Goal: Task Accomplishment & Management: Manage account settings

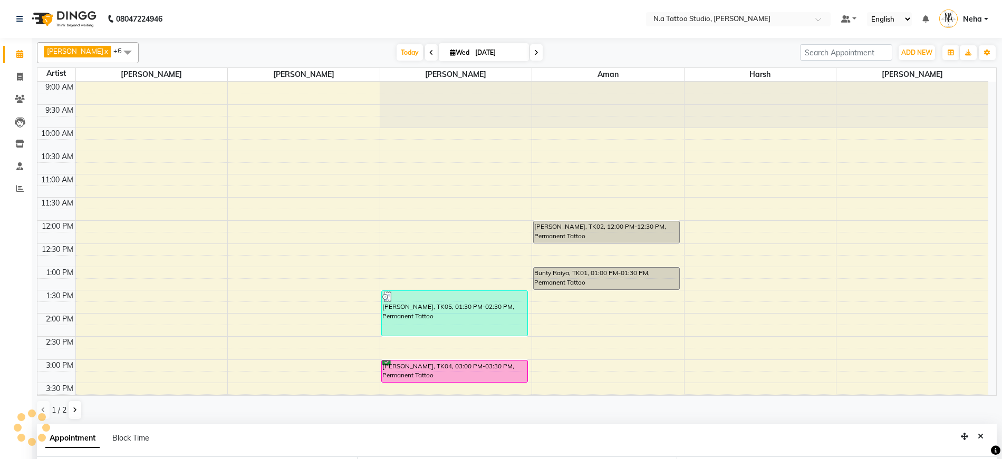
select select "74199"
select select "tentative"
click at [534, 53] on icon at bounding box center [536, 53] width 4 height 6
type input "[DATE]"
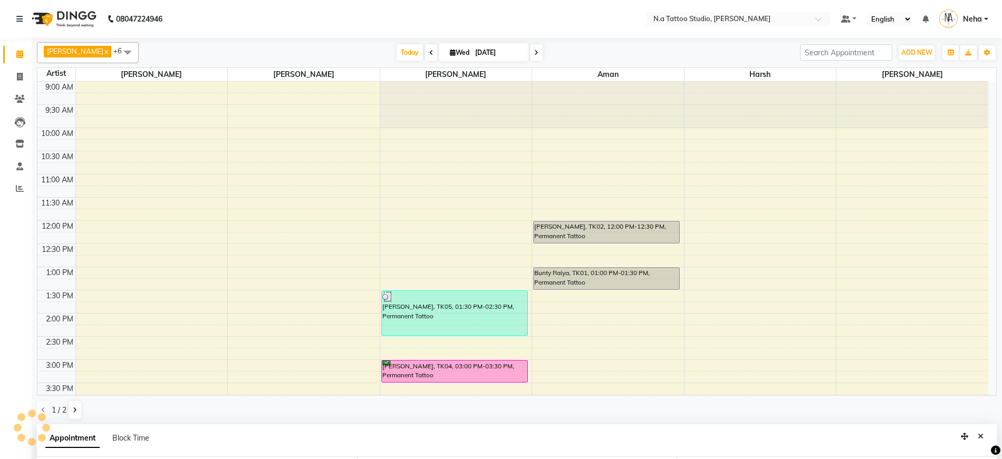
scroll to position [289, 0]
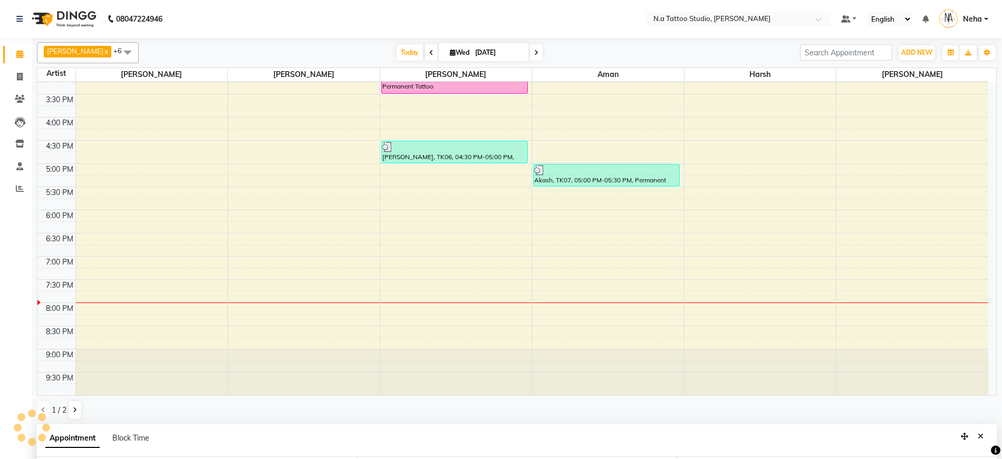
select select "660"
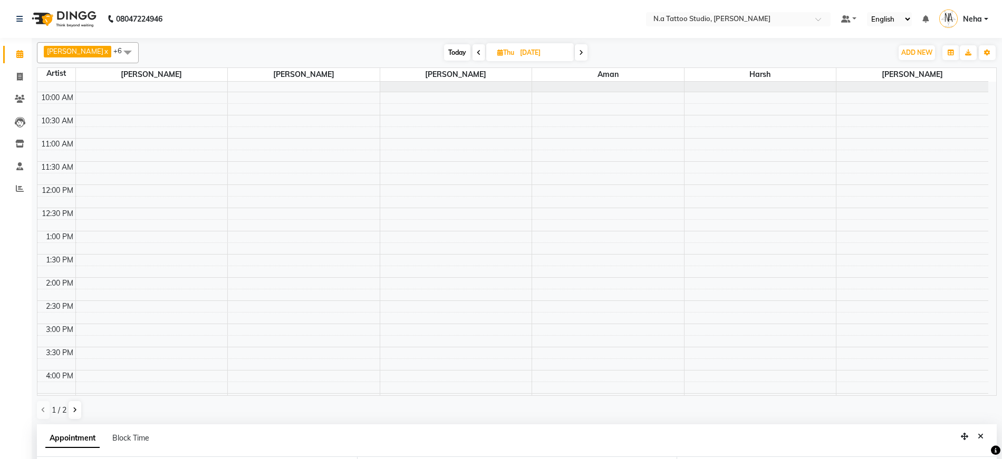
scroll to position [27, 0]
click at [585, 198] on div "9:00 AM 9:30 AM 10:00 AM 10:30 AM 11:00 AM 11:30 AM 12:00 PM 12:30 PM 1:00 PM 1…" at bounding box center [512, 355] width 951 height 603
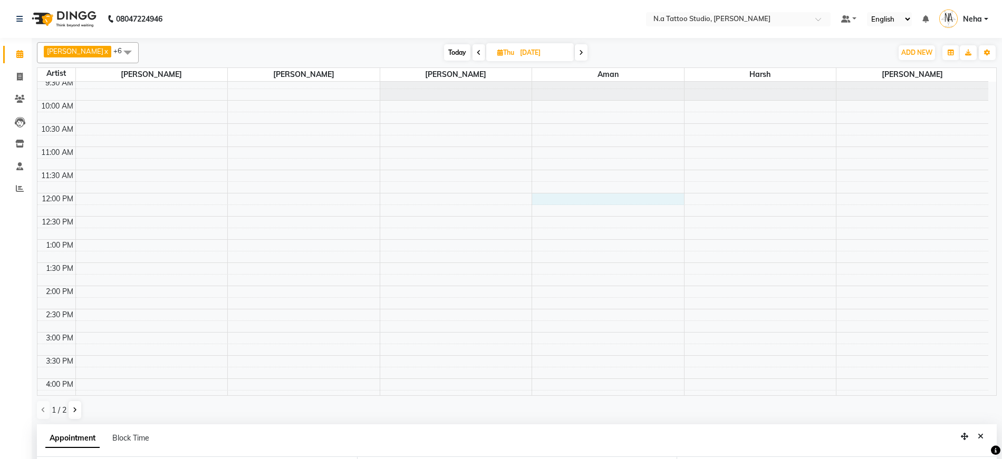
select select "84975"
select select "tentative"
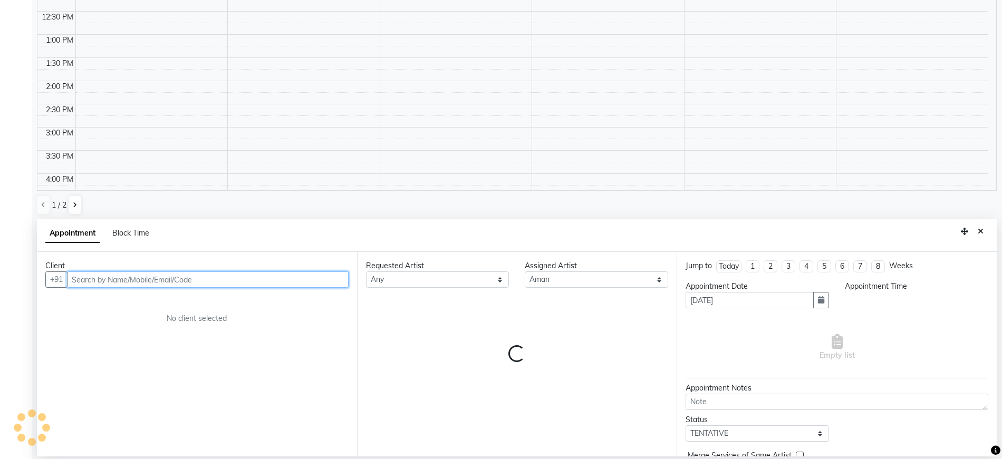
select select "720"
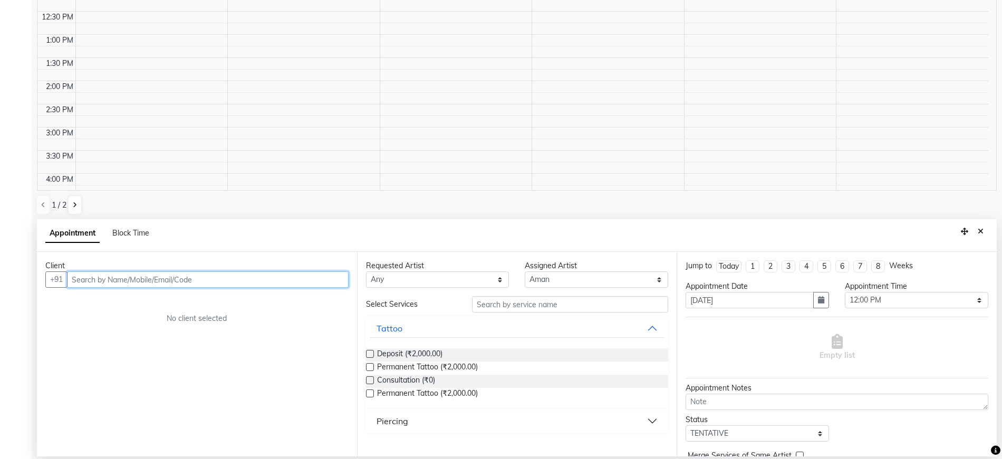
paste input "7015098548"
type input "7015098548"
click at [315, 280] on span "Add Client" at bounding box center [326, 279] width 35 height 9
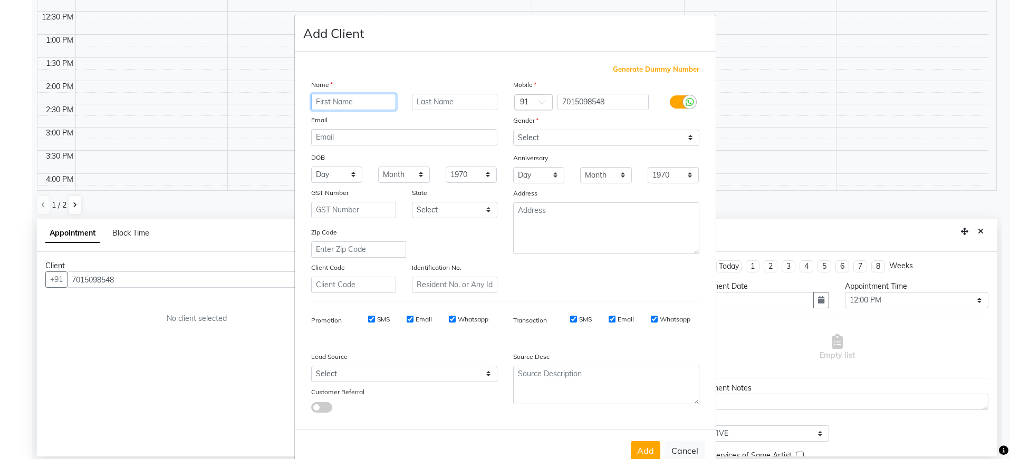
paste input "[PERSON_NAME]"
type input "[PERSON_NAME]"
click at [358, 136] on input "email" at bounding box center [404, 137] width 186 height 16
paste input "[EMAIL_ADDRESS][DOMAIN_NAME]"
type input "[EMAIL_ADDRESS][DOMAIN_NAME]"
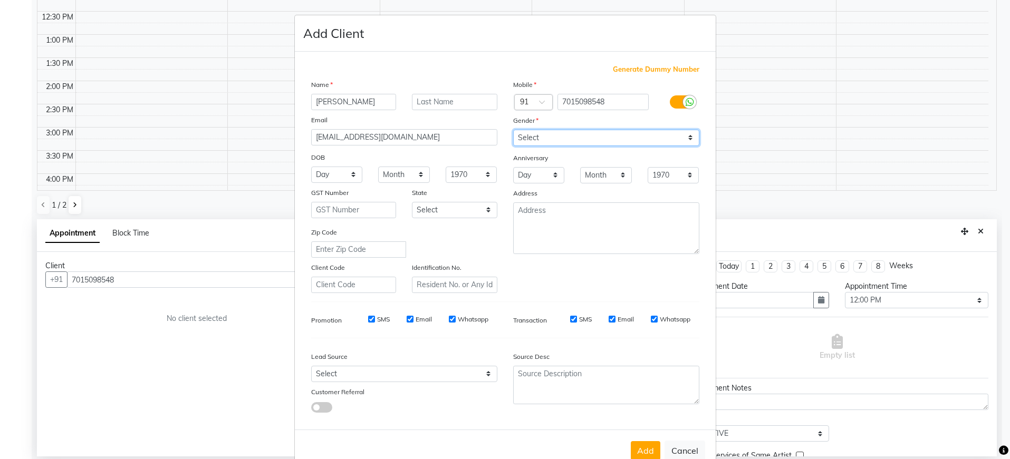
click at [564, 137] on select "Select [DEMOGRAPHIC_DATA] [DEMOGRAPHIC_DATA] Other Prefer Not To Say" at bounding box center [606, 138] width 186 height 16
select select "[DEMOGRAPHIC_DATA]"
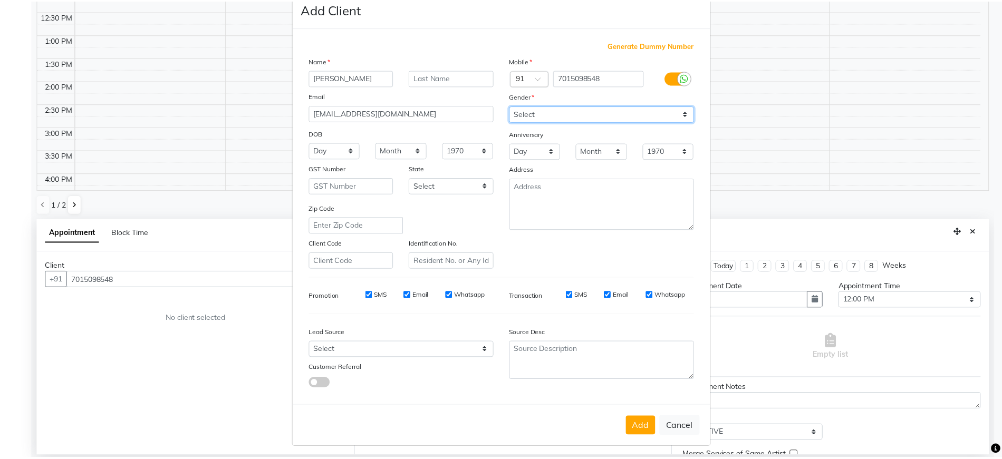
scroll to position [27, 0]
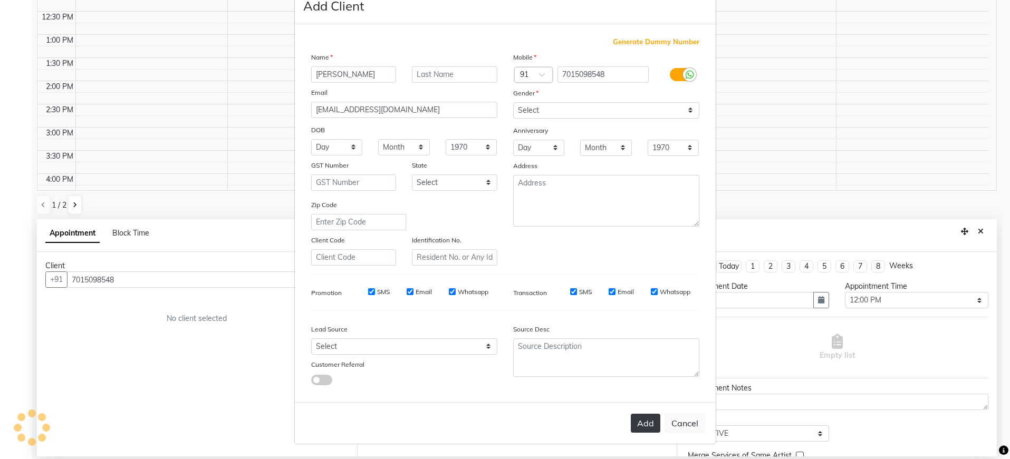
click at [635, 431] on button "Add" at bounding box center [646, 423] width 30 height 19
type input "70******48"
select select
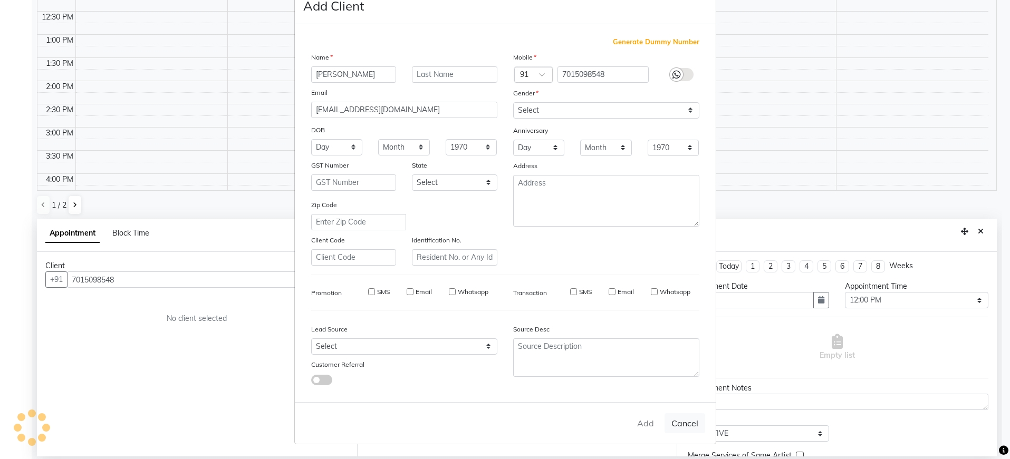
select select
checkbox input "false"
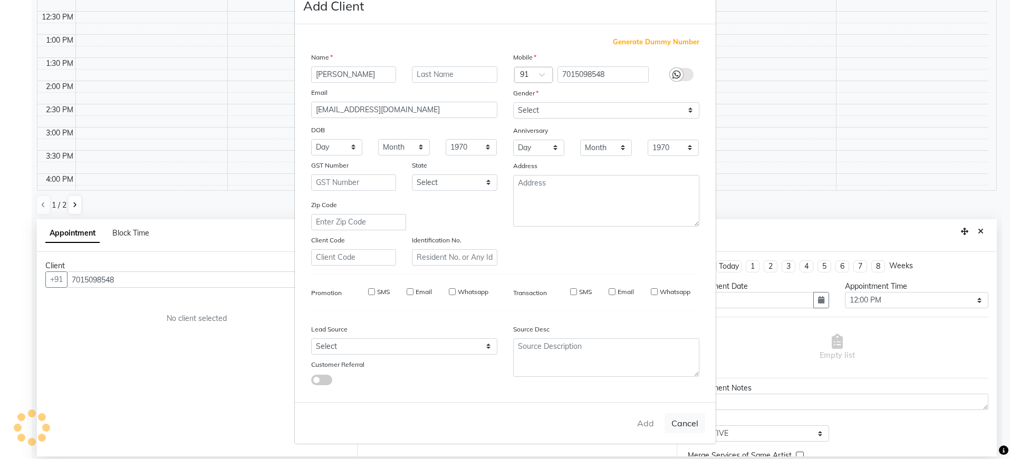
checkbox input "false"
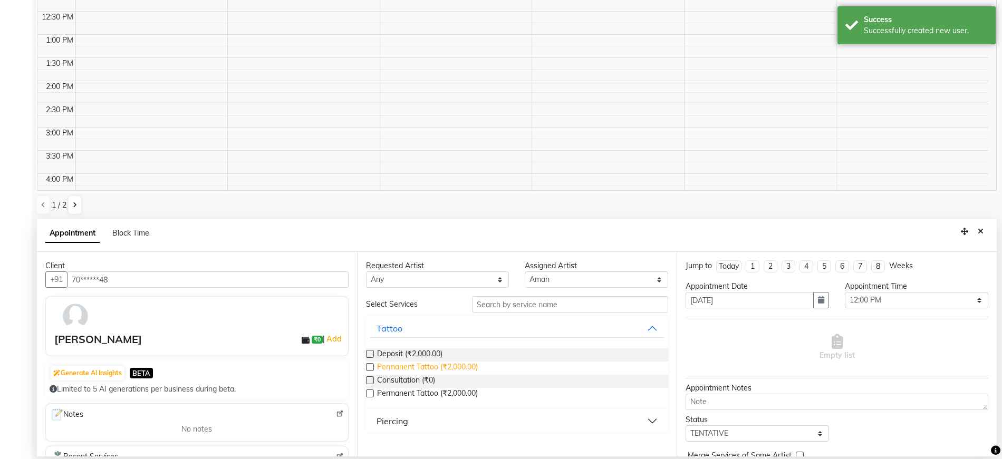
click at [468, 367] on span "Permanent Tattoo (₹2,000.00)" at bounding box center [427, 368] width 101 height 13
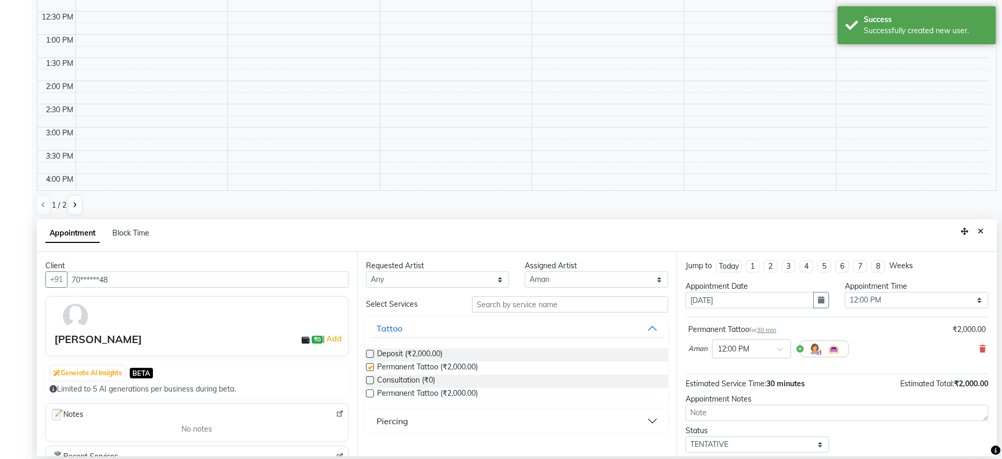
checkbox input "false"
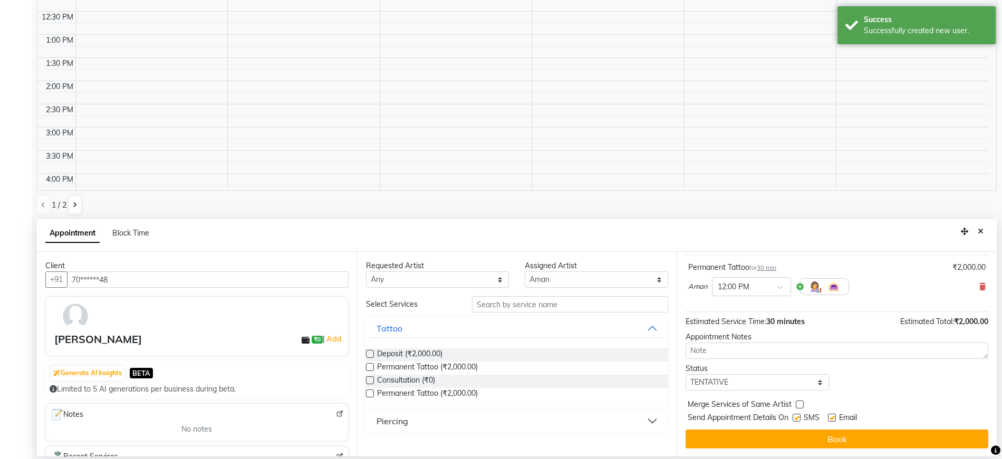
scroll to position [63, 0]
click at [728, 431] on button "Book" at bounding box center [837, 438] width 303 height 19
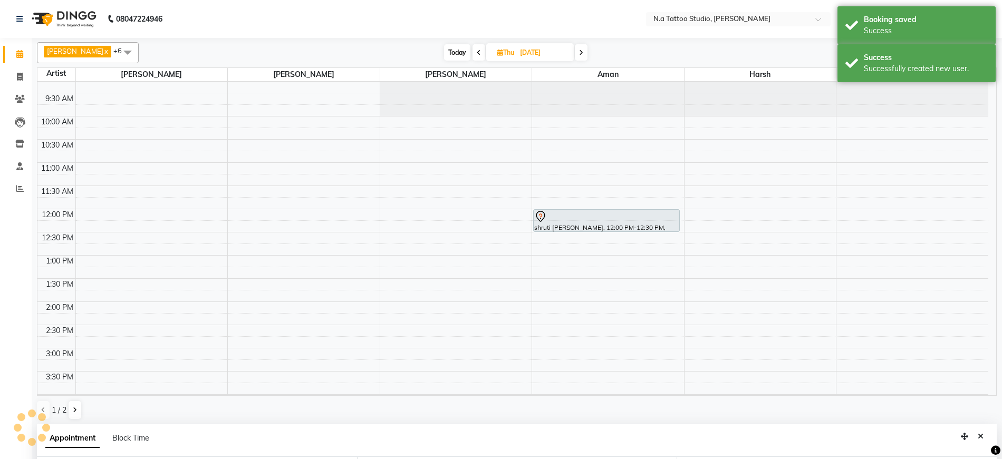
scroll to position [0, 0]
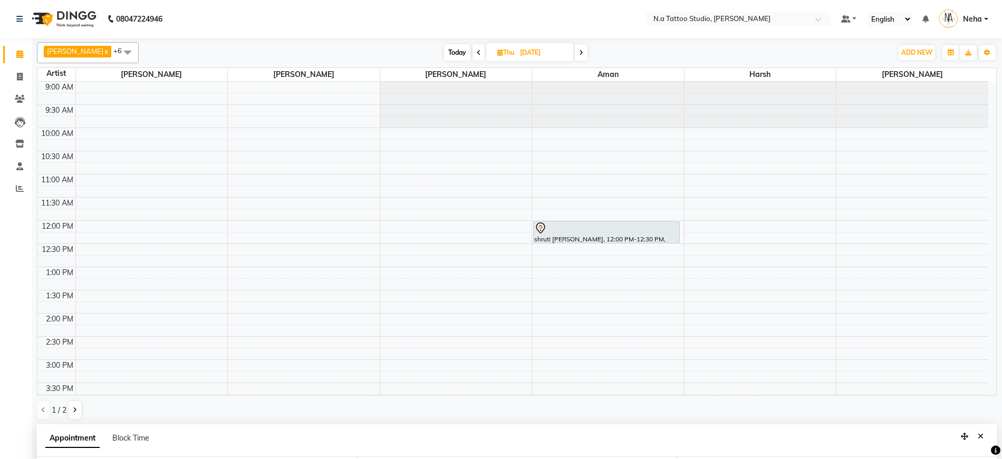
click at [458, 51] on span "Today" at bounding box center [457, 52] width 26 height 16
type input "[DATE]"
select select "720"
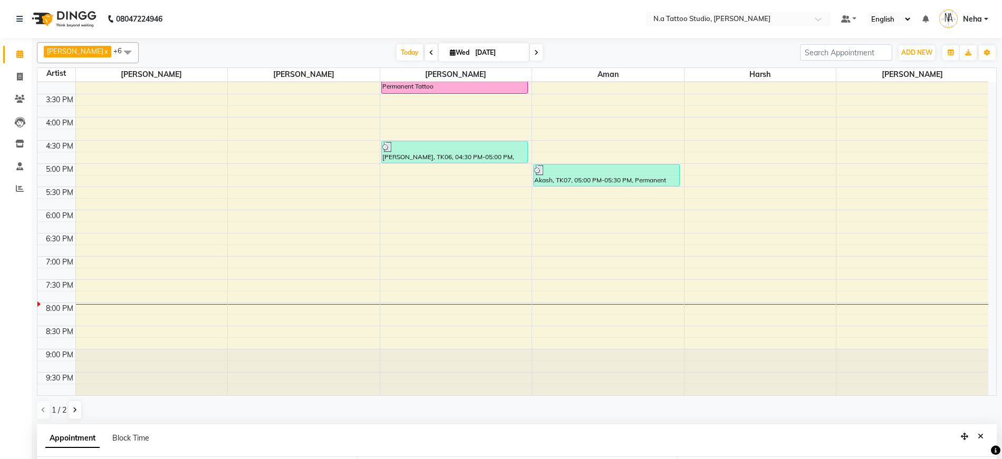
scroll to position [205, 0]
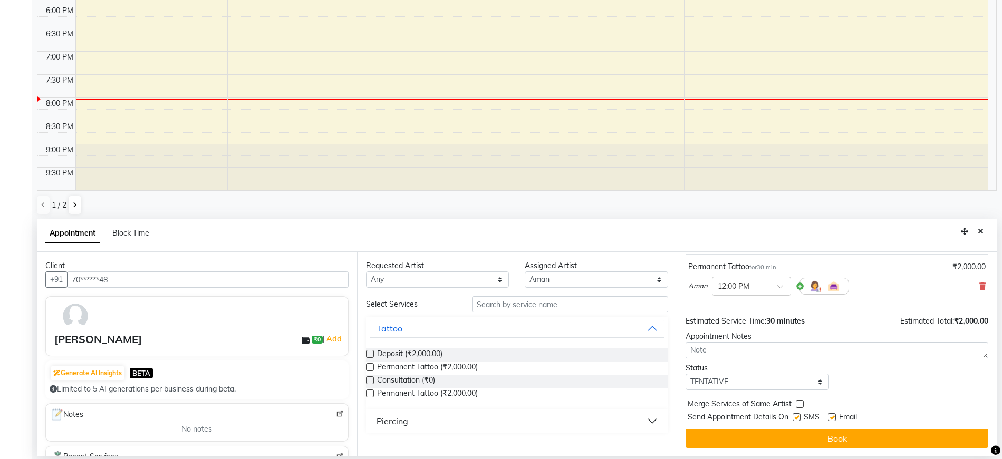
drag, startPoint x: 980, startPoint y: 236, endPoint x: 659, endPoint y: 197, distance: 323.5
click at [979, 236] on button "Close" at bounding box center [980, 232] width 15 height 16
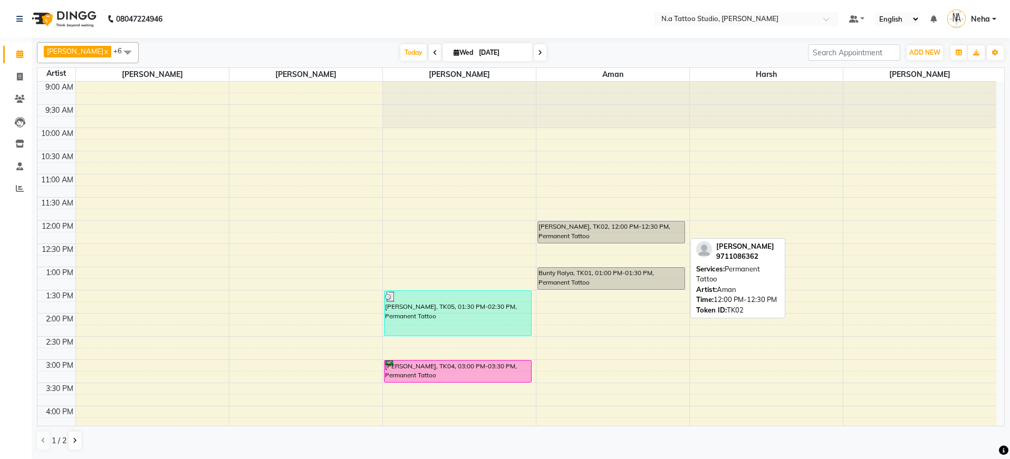
scroll to position [229, 0]
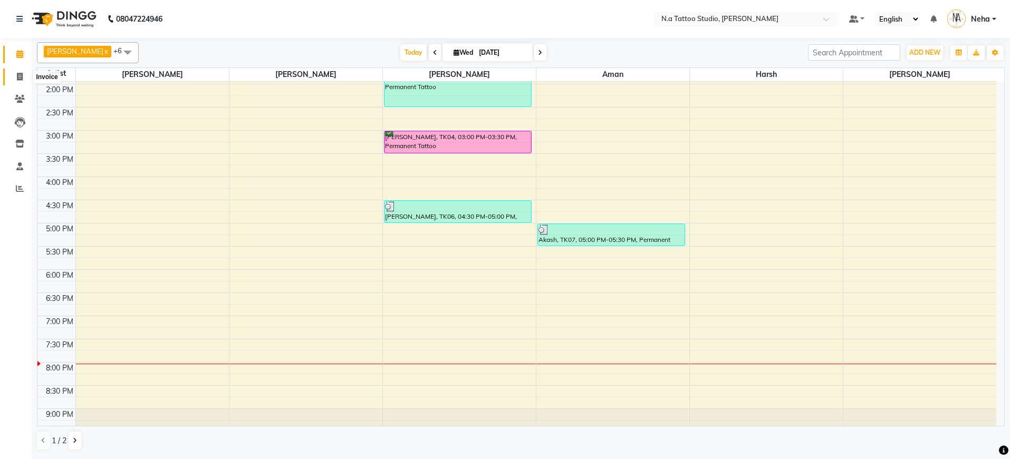
click at [17, 78] on icon at bounding box center [20, 77] width 6 height 8
select select "service"
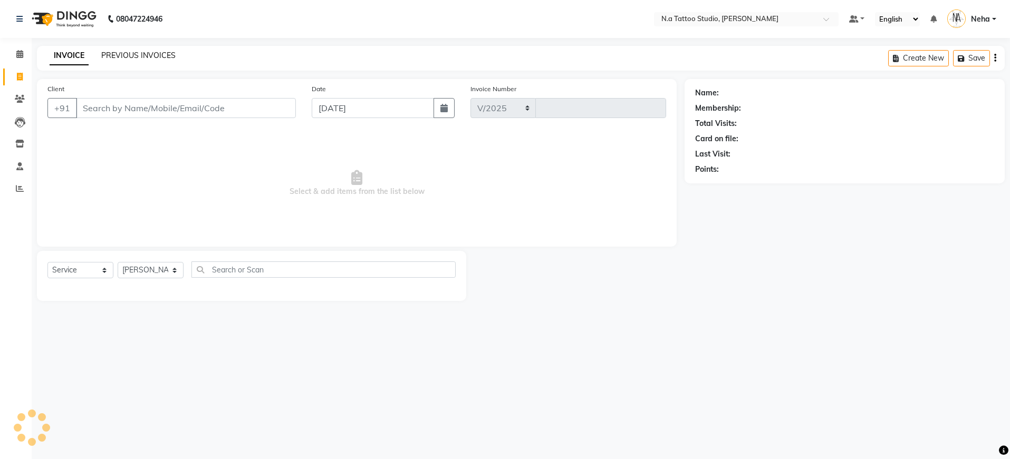
select select "4590"
type input "0611"
click at [140, 54] on link "PREVIOUS INVOICES" at bounding box center [138, 55] width 74 height 9
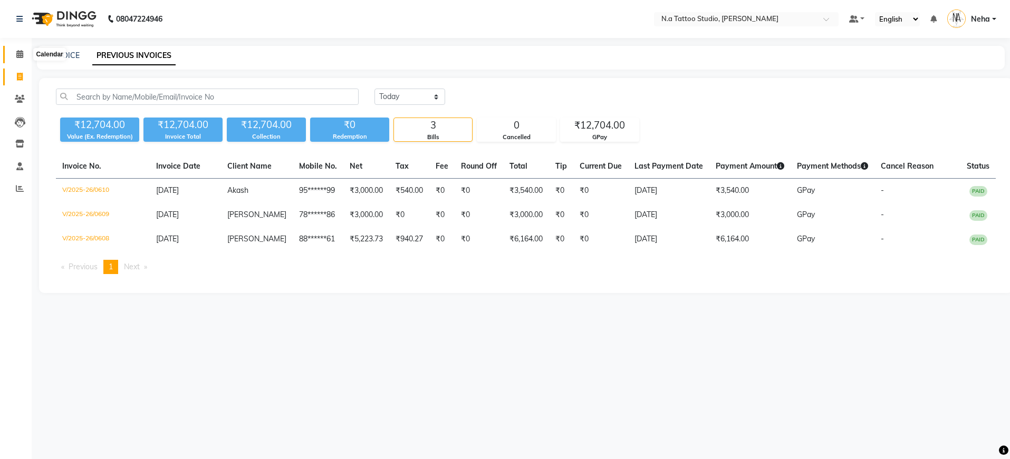
click at [22, 54] on icon at bounding box center [19, 54] width 7 height 8
